Goal: Find specific page/section: Find specific page/section

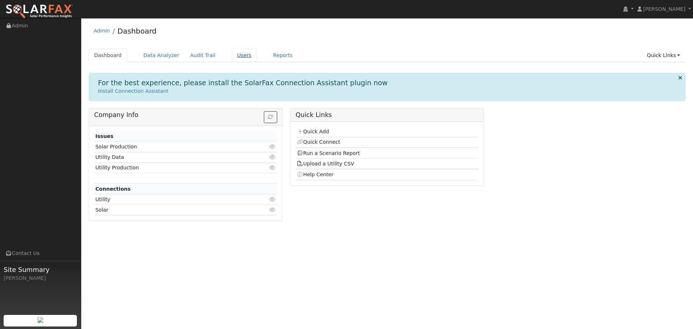
click at [232, 56] on link "Users" at bounding box center [244, 55] width 25 height 13
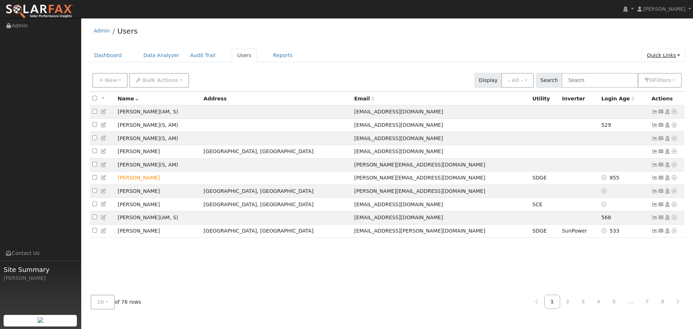
click at [656, 57] on link "Quick Links" at bounding box center [664, 55] width 44 height 13
click at [612, 47] on div "Admin Users Dashboard Data Analyzer Audit Trail Users Reports Quick Links Quick…" at bounding box center [387, 168] width 605 height 293
click at [654, 82] on button "0 Filter s" at bounding box center [660, 80] width 44 height 15
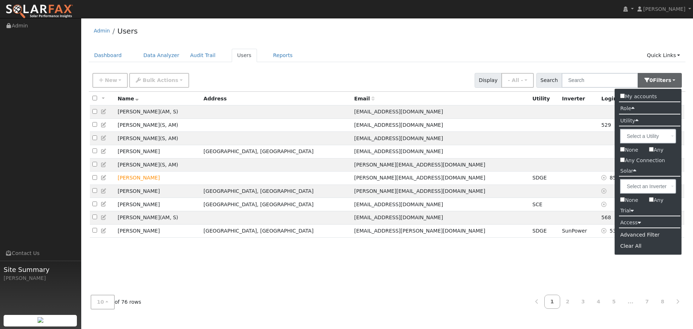
click at [636, 222] on label "Access" at bounding box center [630, 222] width 31 height 10
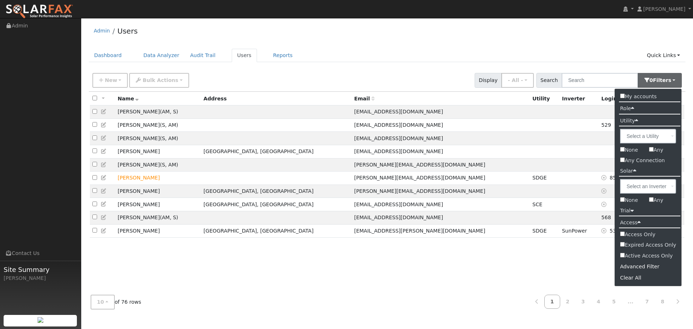
click at [623, 255] on input "Active Access Only" at bounding box center [622, 255] width 5 height 5
checkbox input "true"
